Goal: Information Seeking & Learning: Learn about a topic

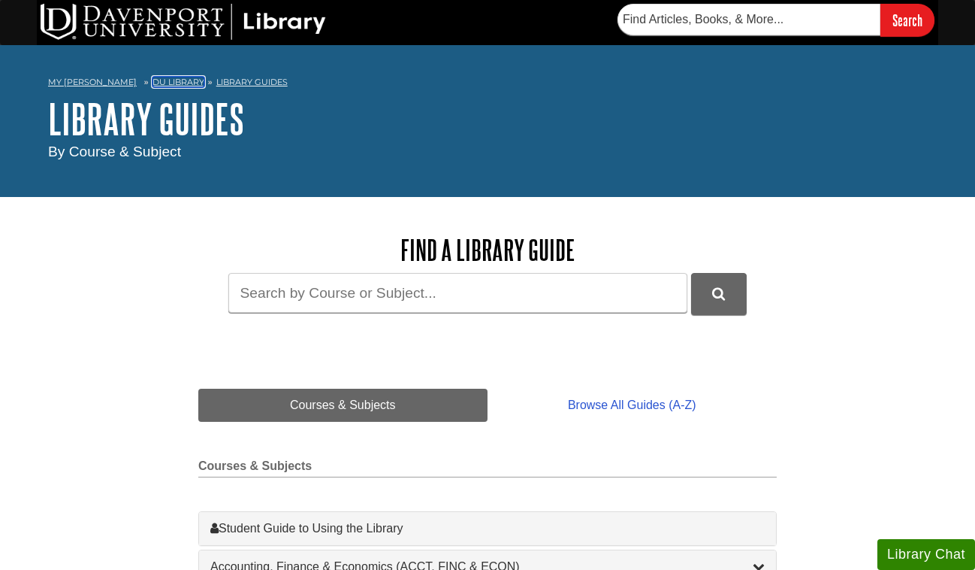
click at [153, 84] on link "DU Library" at bounding box center [179, 82] width 52 height 11
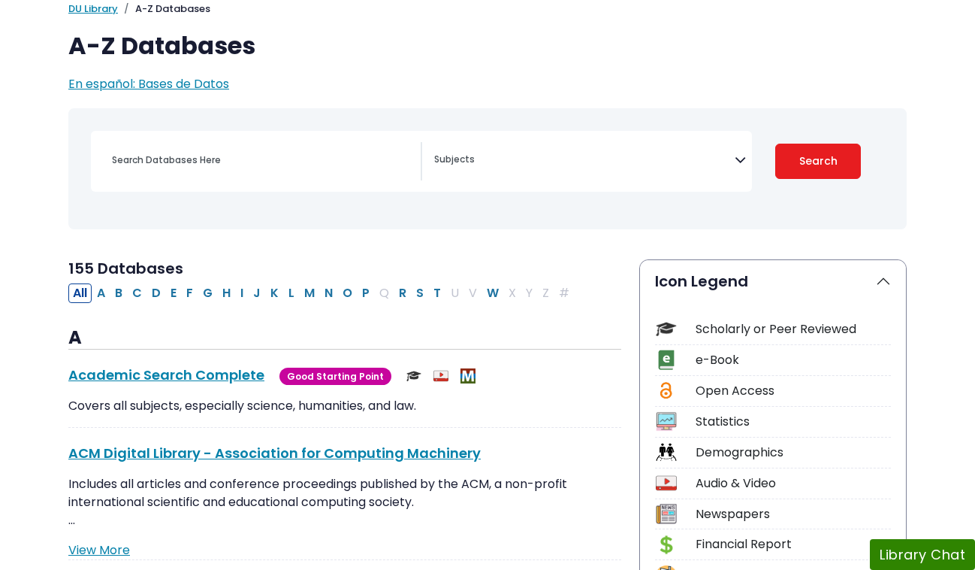
scroll to position [104, 0]
click at [174, 289] on button "E" at bounding box center [173, 293] width 15 height 20
select select "Database Subject Filter"
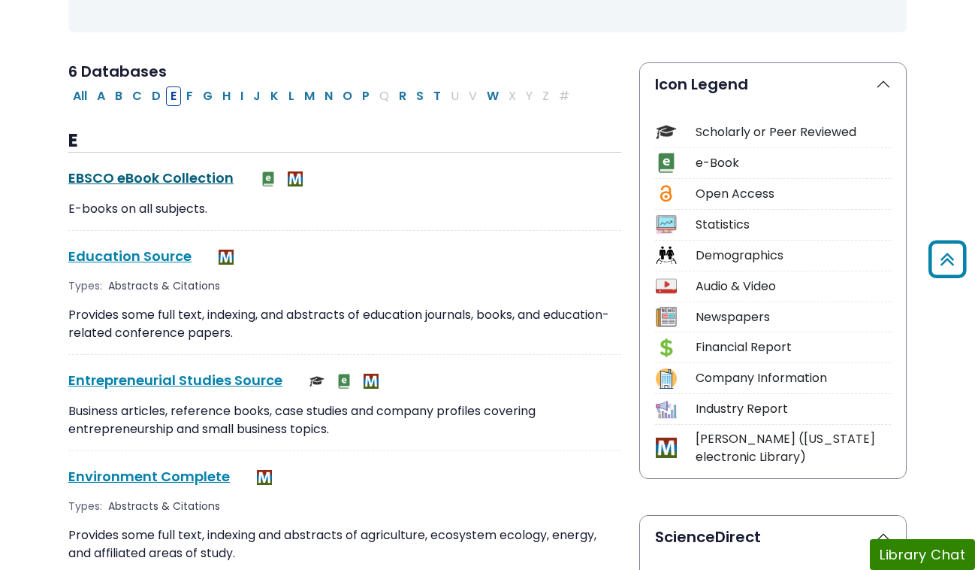
scroll to position [302, 0]
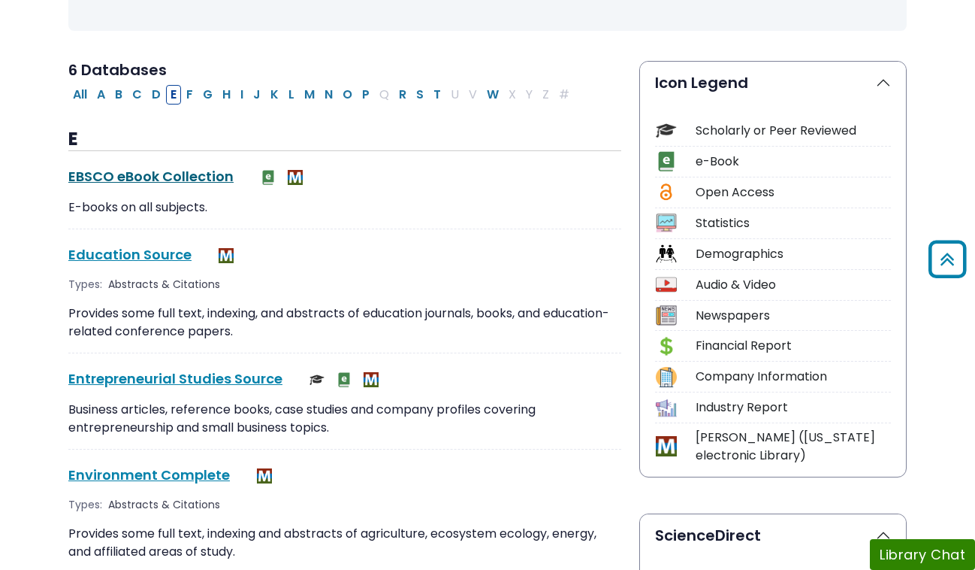
click at [116, 172] on link "EBSCO eBook Collection This link opens in a new window" at bounding box center [150, 176] width 165 height 19
